Goal: Information Seeking & Learning: Learn about a topic

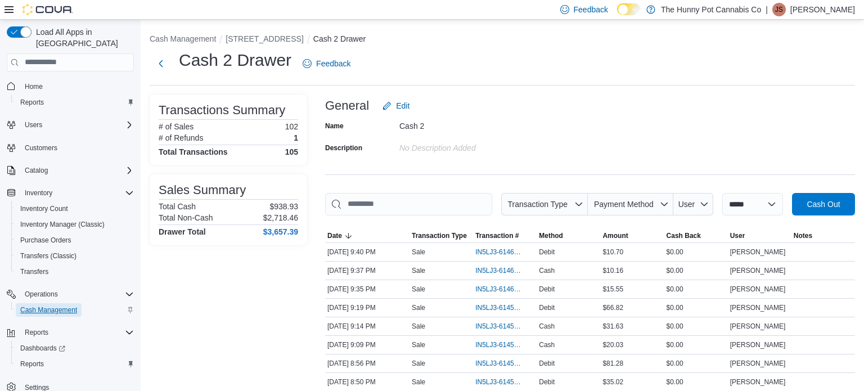
click at [73, 305] on span "Cash Management" at bounding box center [48, 309] width 57 height 9
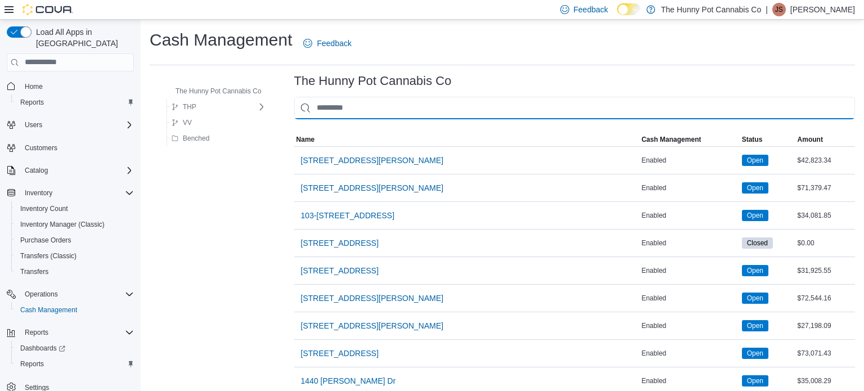
click at [418, 102] on input "This is a search bar. As you type, the results lower in the page will automatic…" at bounding box center [574, 108] width 561 height 22
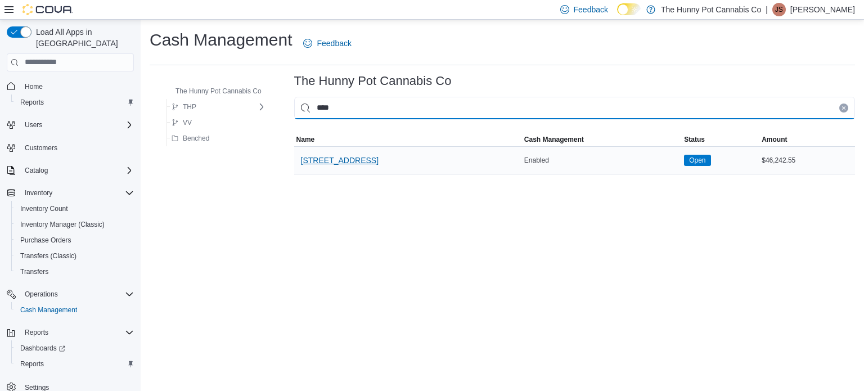
type input "****"
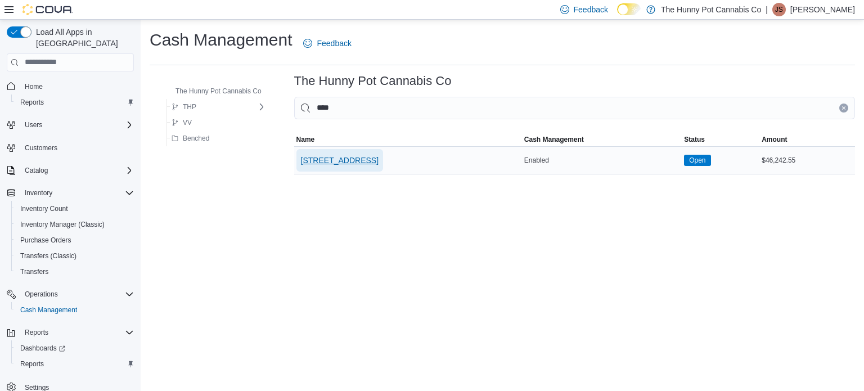
click at [324, 162] on span "[STREET_ADDRESS]" at bounding box center [340, 160] width 78 height 11
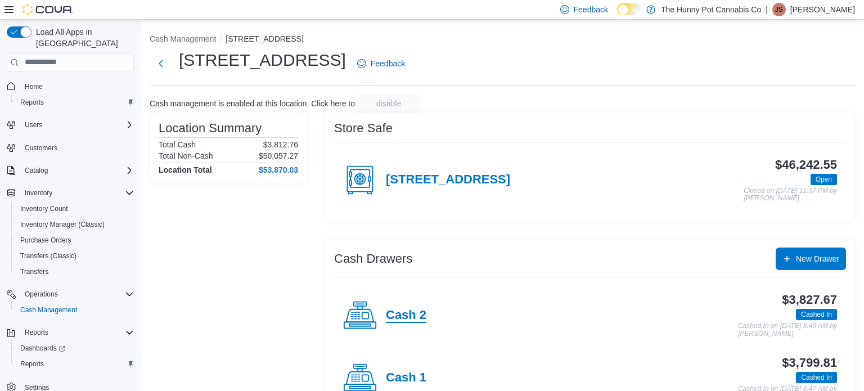
click at [405, 308] on h4 "Cash 2" at bounding box center [406, 315] width 40 height 15
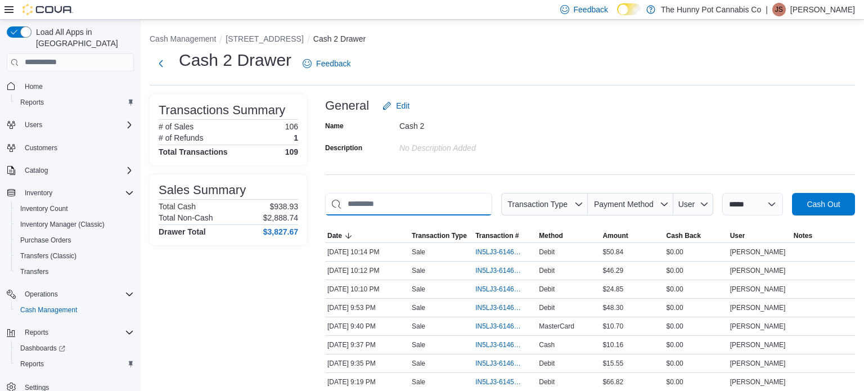
click at [441, 201] on input "This is a search bar. As you type, the results lower in the page will automatic…" at bounding box center [408, 204] width 167 height 22
type input "**"
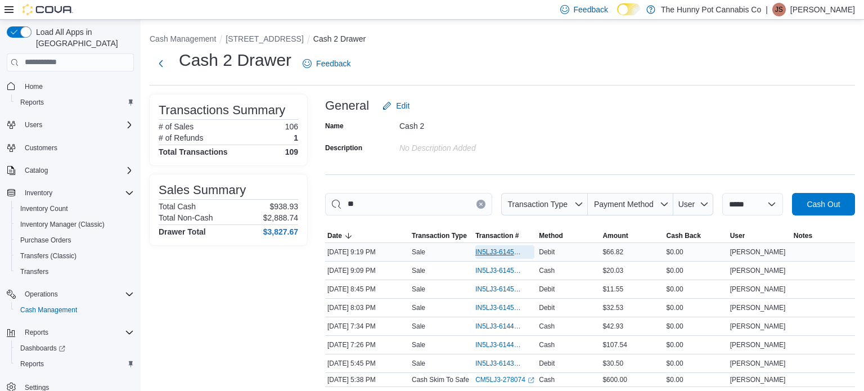
click at [487, 250] on span "IN5LJ3-6145985" at bounding box center [499, 251] width 48 height 9
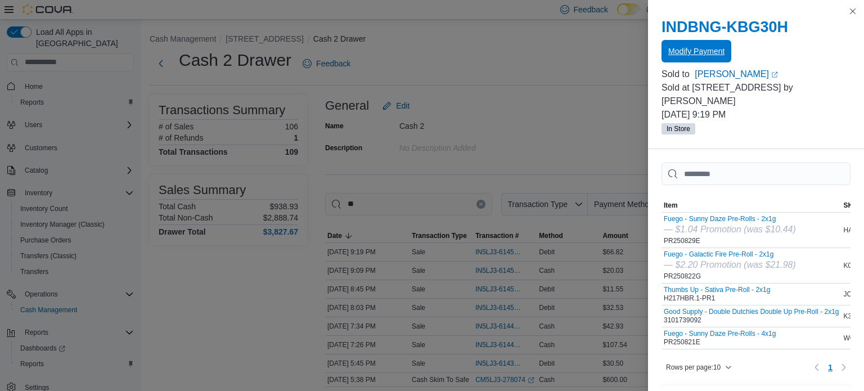
click at [706, 56] on span "Modify Payment" at bounding box center [696, 51] width 56 height 11
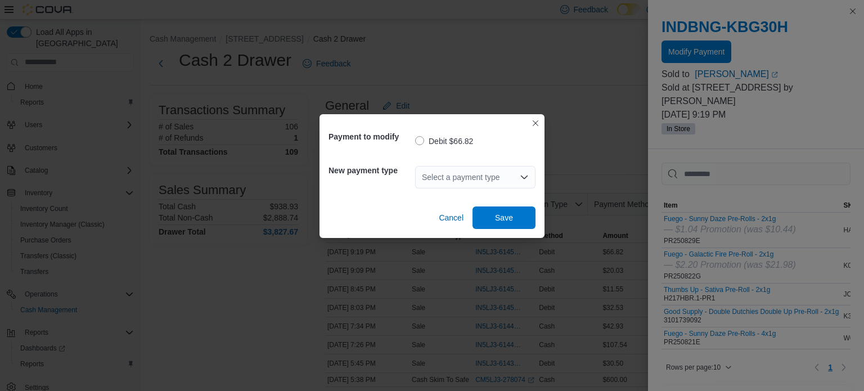
click at [502, 185] on div "Select a payment type" at bounding box center [475, 177] width 120 height 22
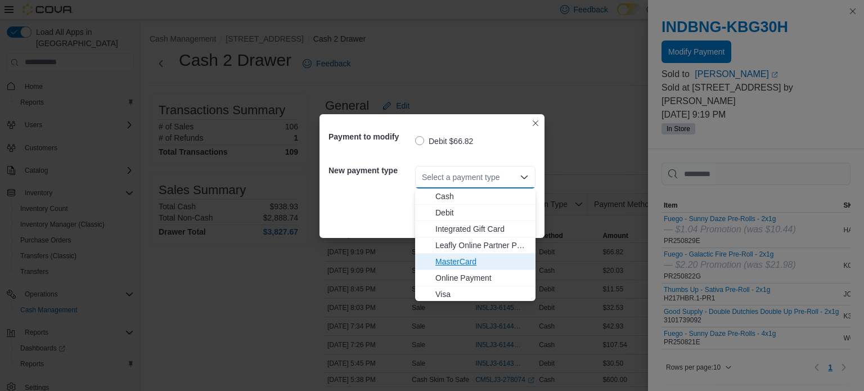
click at [455, 264] on span "MasterCard" at bounding box center [481, 261] width 93 height 11
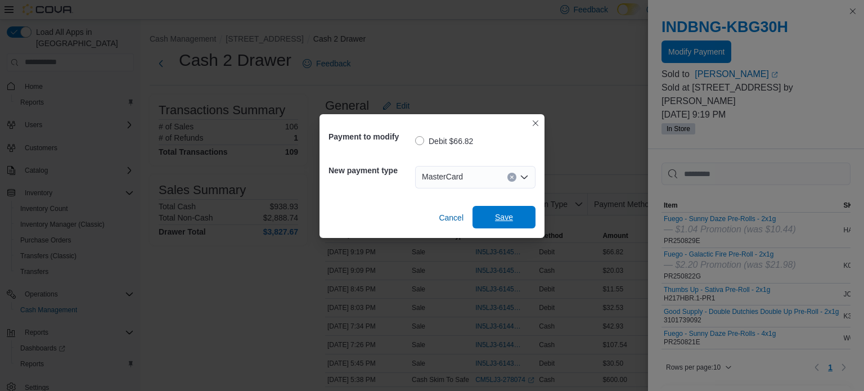
click at [505, 215] on span "Save" at bounding box center [504, 216] width 18 height 11
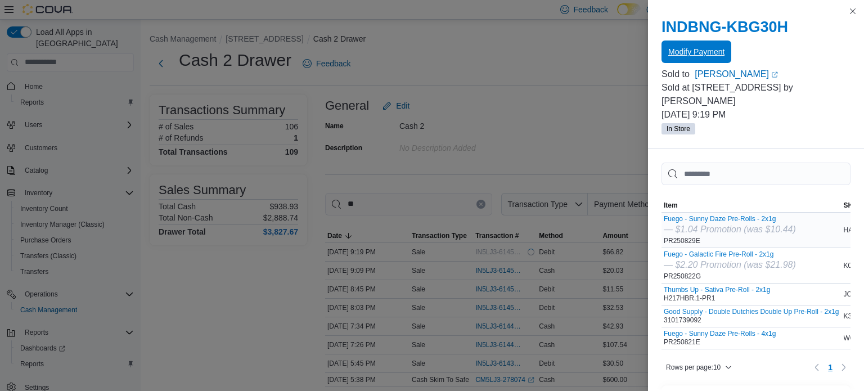
scroll to position [281, 0]
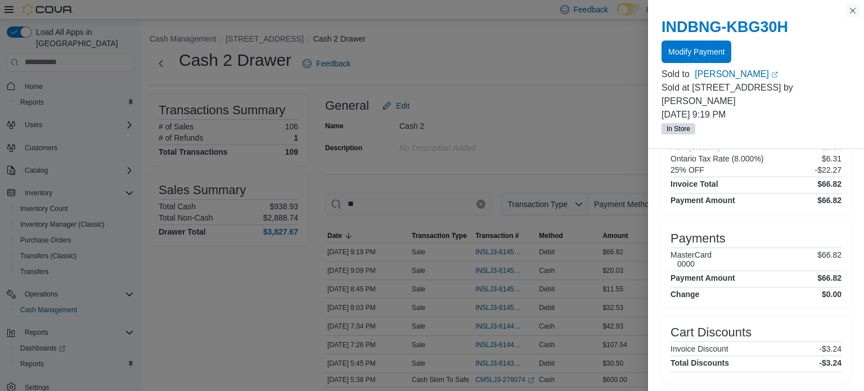
click at [853, 13] on button "Close this dialog" at bounding box center [852, 10] width 13 height 13
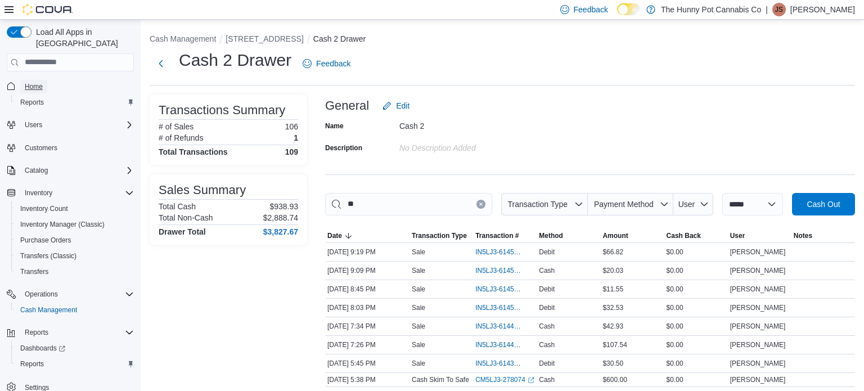
click at [36, 82] on span "Home" at bounding box center [34, 86] width 18 height 9
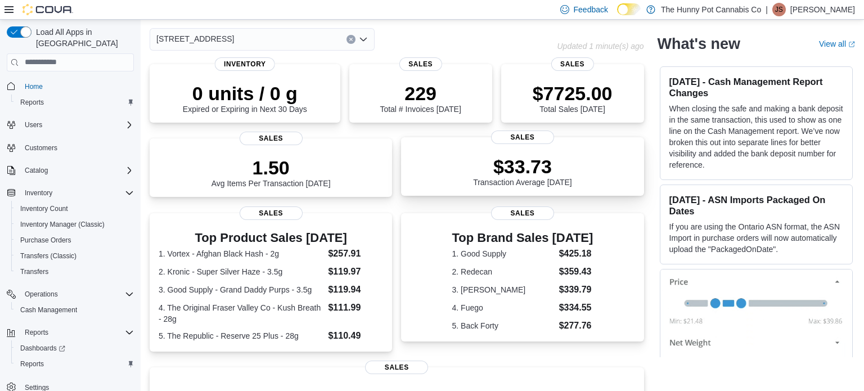
scroll to position [47, 0]
click at [243, 286] on dt "3. Good Supply - Grand Daddy Purps - 3.5g" at bounding box center [241, 287] width 165 height 11
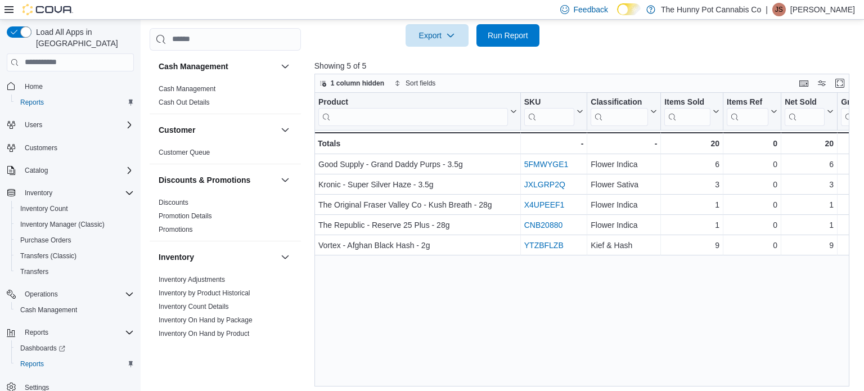
scroll to position [473, 0]
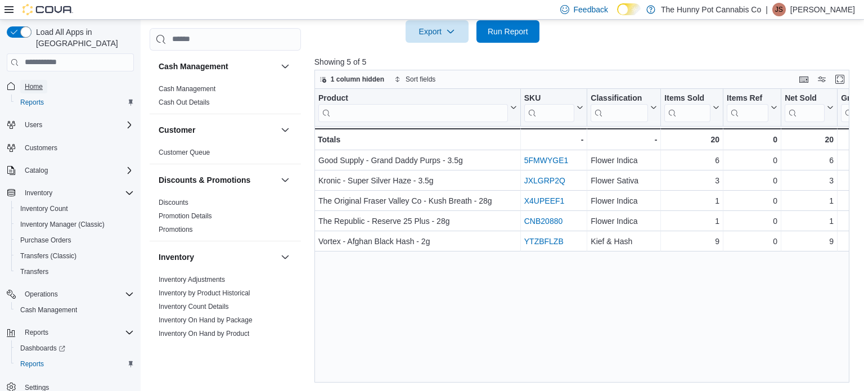
click at [35, 82] on span "Home" at bounding box center [34, 86] width 18 height 9
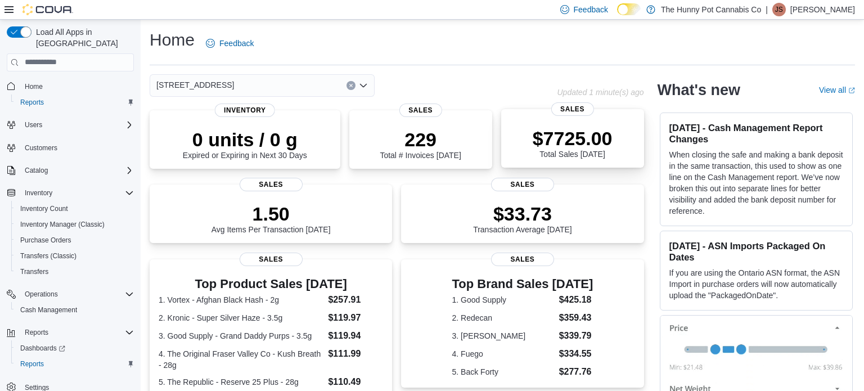
click at [597, 141] on p "$7725.00" at bounding box center [572, 138] width 80 height 22
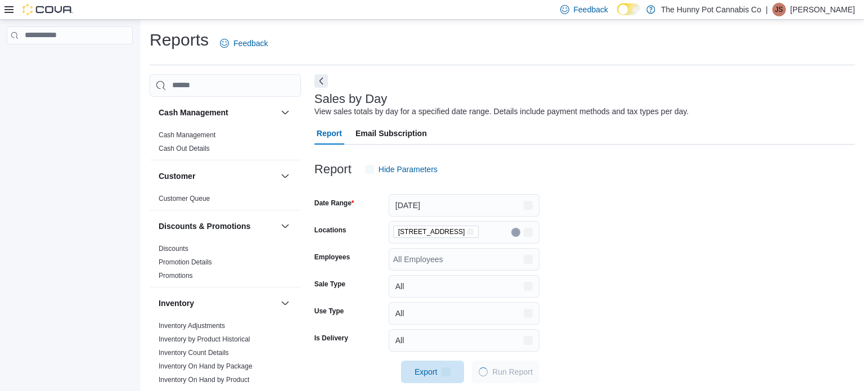
scroll to position [14, 0]
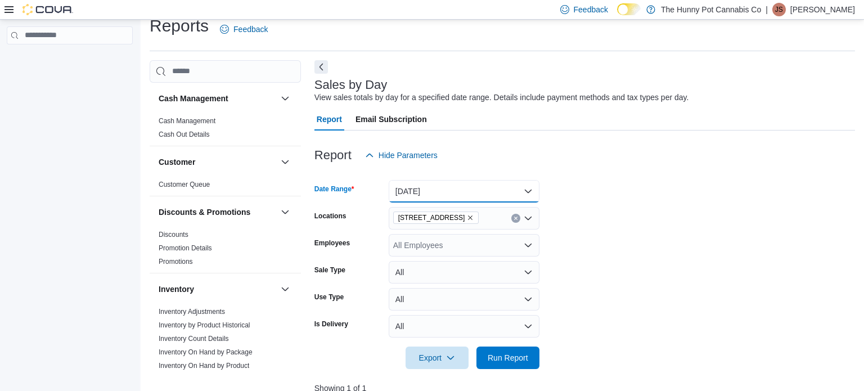
click at [509, 183] on button "Today" at bounding box center [464, 191] width 151 height 22
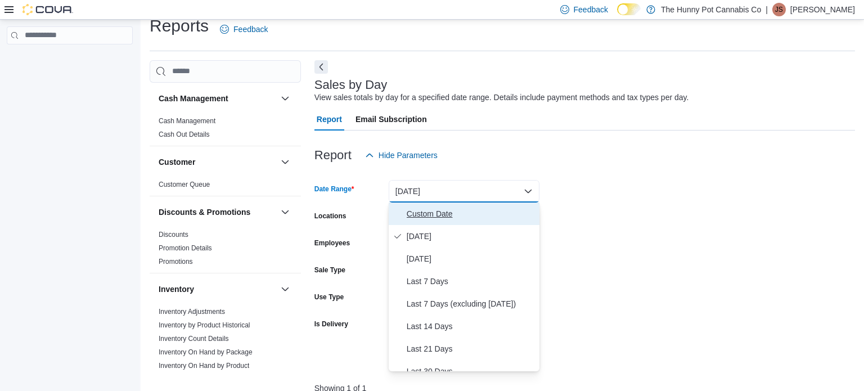
click at [445, 216] on span "Custom Date" at bounding box center [471, 213] width 128 height 13
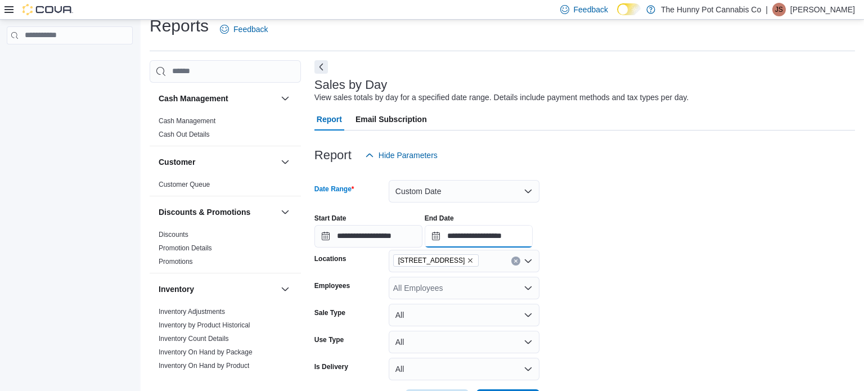
click at [532, 240] on input "**********" at bounding box center [479, 236] width 108 height 22
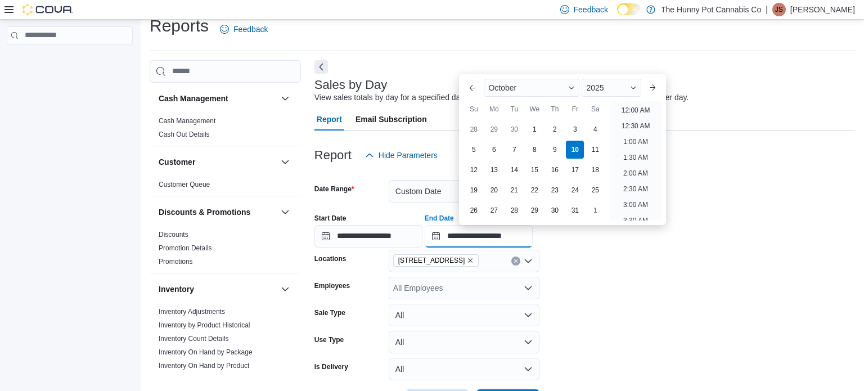
scroll to position [639, 0]
click at [631, 161] on li "10:00 PM" at bounding box center [635, 163] width 38 height 13
type input "**********"
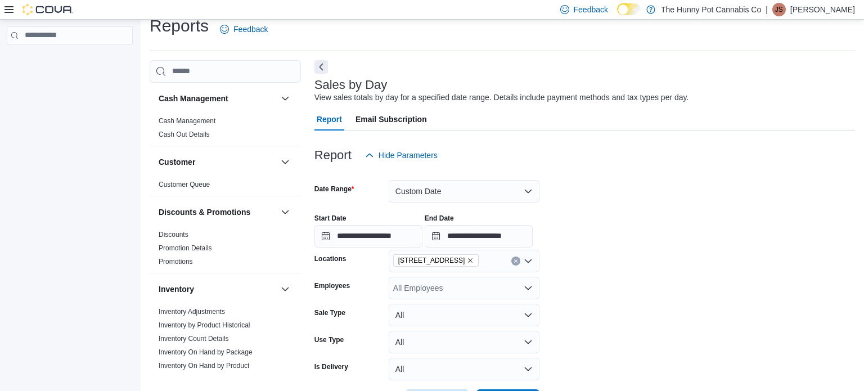
click at [637, 175] on div at bounding box center [584, 172] width 540 height 13
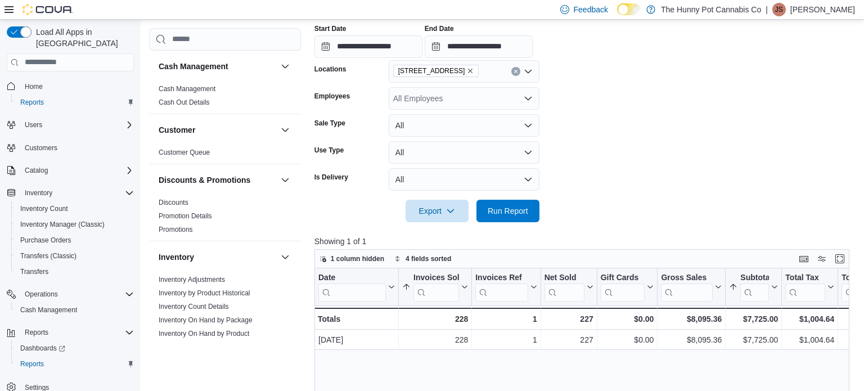
scroll to position [221, 0]
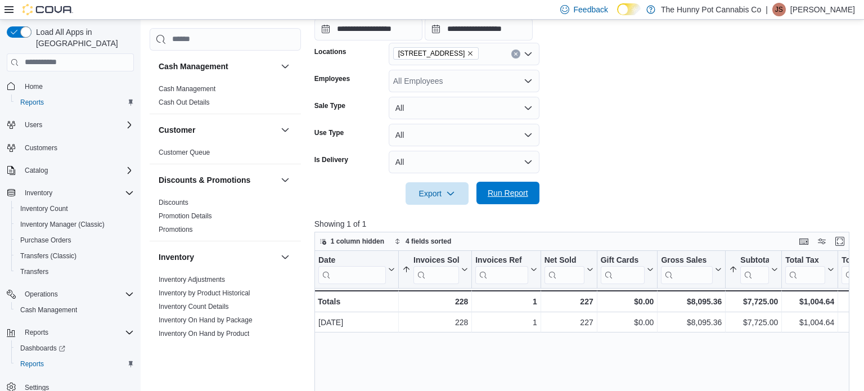
click at [530, 188] on span "Run Report" at bounding box center [507, 193] width 49 height 22
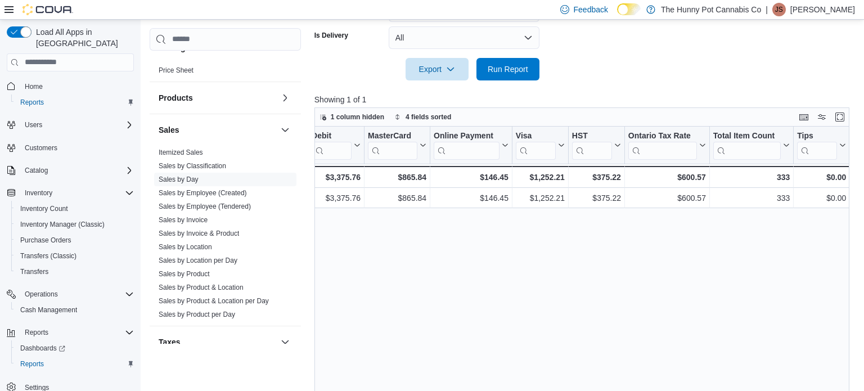
scroll to position [531, 0]
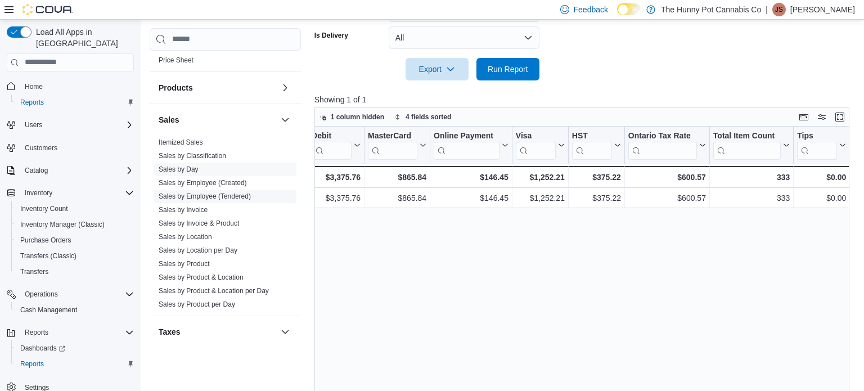
click at [222, 195] on link "Sales by Employee (Tendered)" at bounding box center [205, 196] width 92 height 8
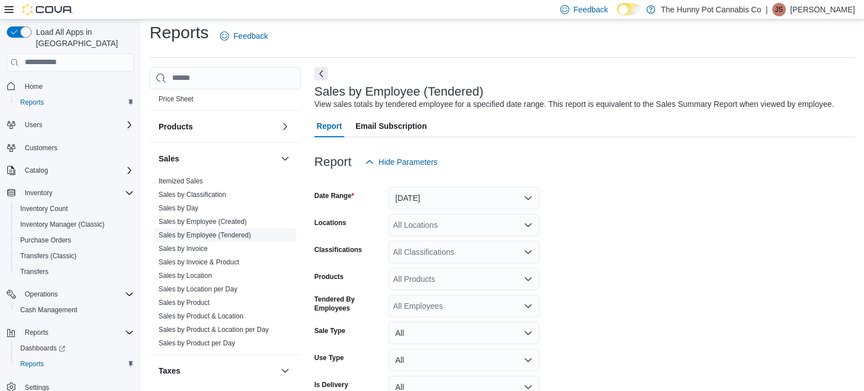
scroll to position [26, 0]
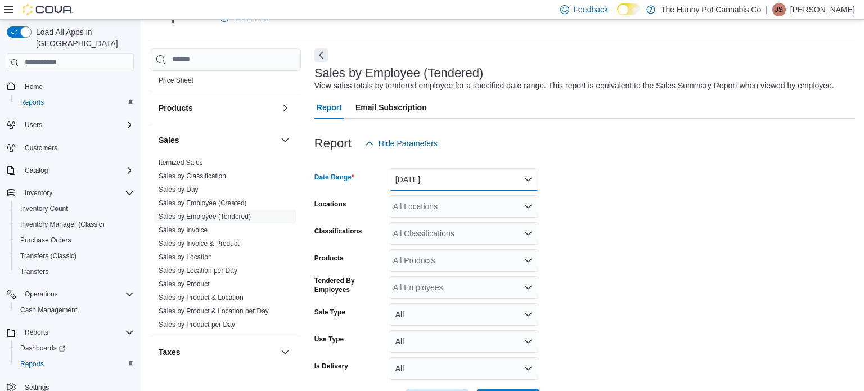
click at [433, 187] on button "Yesterday" at bounding box center [464, 179] width 151 height 22
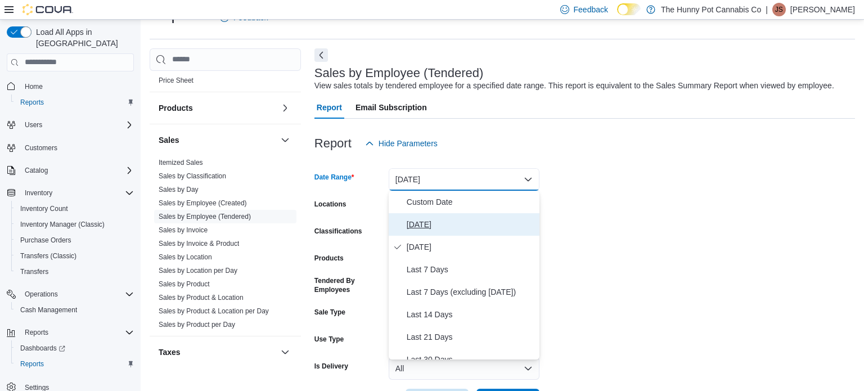
click at [425, 224] on span "Today" at bounding box center [471, 224] width 128 height 13
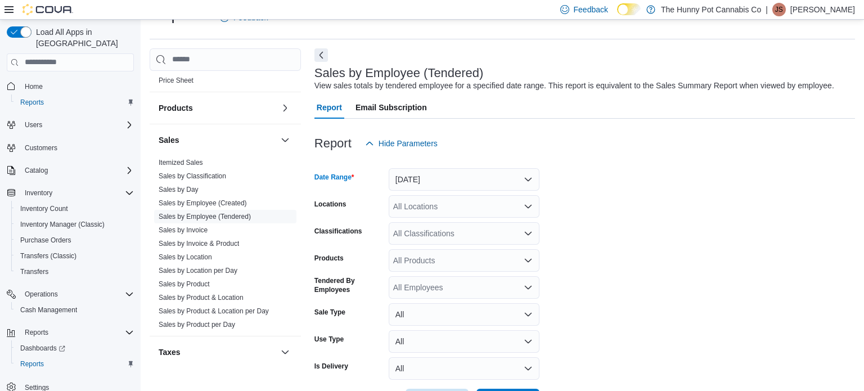
click at [626, 232] on form "Date Range Today Locations All Locations Classifications All Classifications Pr…" at bounding box center [584, 283] width 540 height 256
click at [437, 211] on div "All Locations" at bounding box center [464, 206] width 151 height 22
type input "****"
click at [447, 227] on span "[STREET_ADDRESS]" at bounding box center [457, 225] width 78 height 11
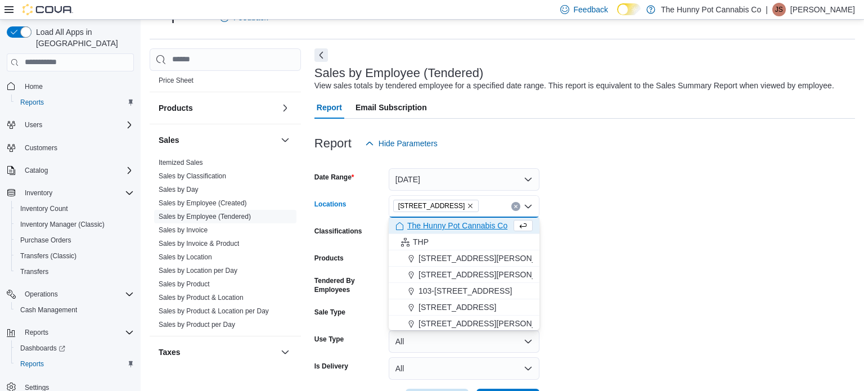
click at [628, 249] on form "Date Range Today Locations 2500 Hurontario St Combo box. Selected. 2500 Huronta…" at bounding box center [584, 283] width 540 height 256
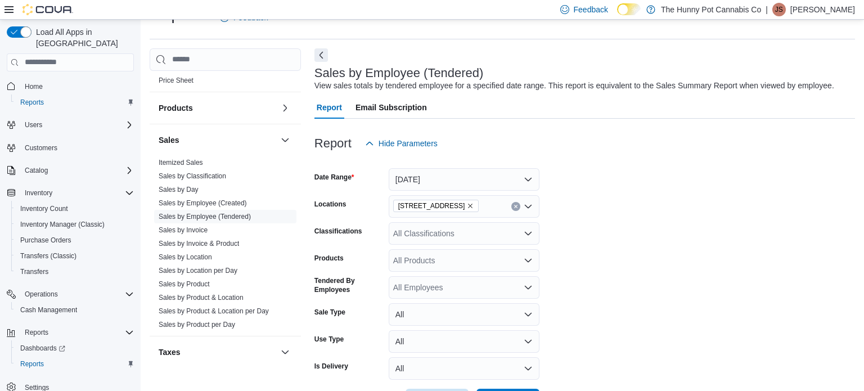
scroll to position [68, 0]
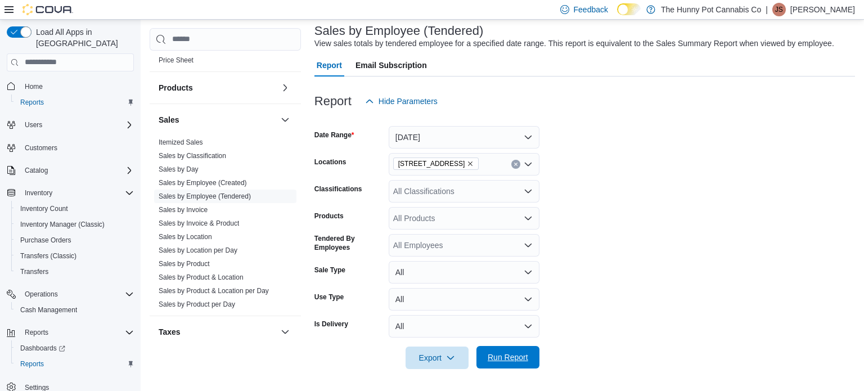
click at [504, 360] on span "Run Report" at bounding box center [507, 356] width 40 height 11
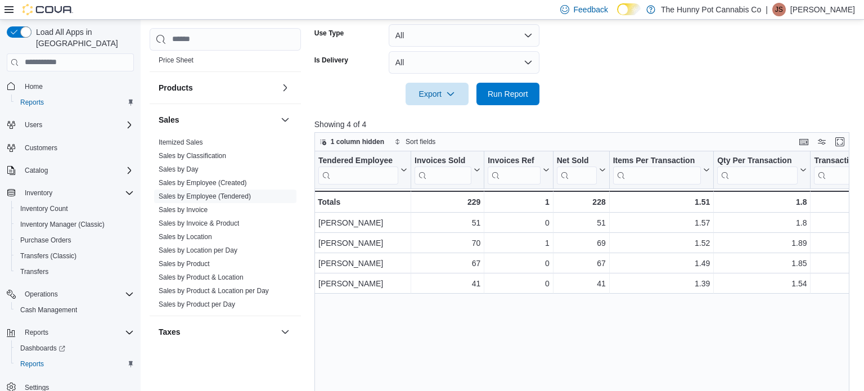
scroll to position [344, 0]
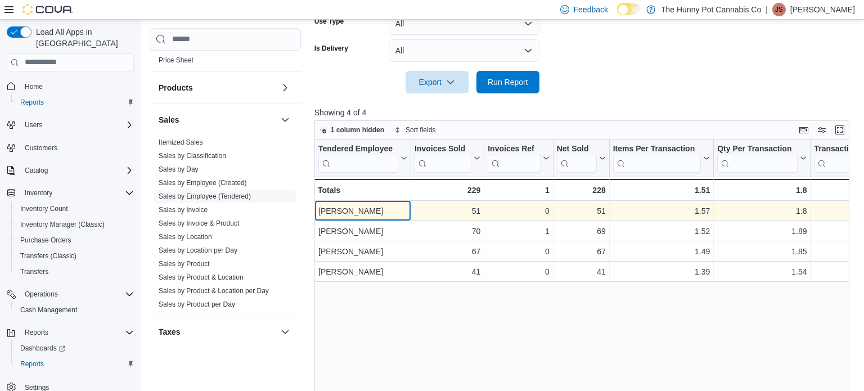
click at [402, 213] on div "Leo Sealy" at bounding box center [362, 210] width 89 height 13
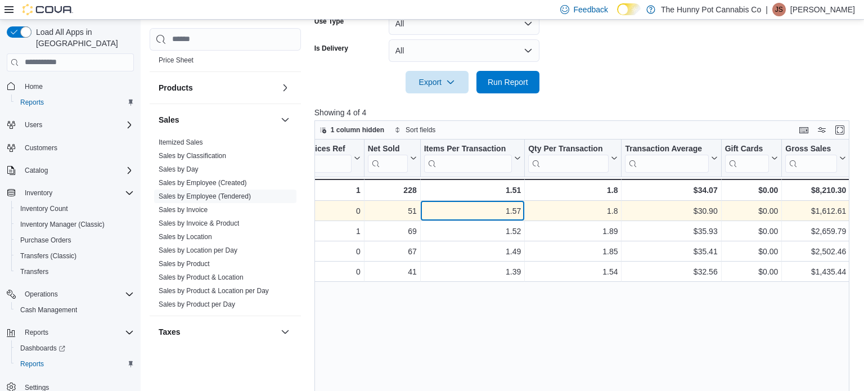
scroll to position [0, 0]
